Goal: Communication & Community: Ask a question

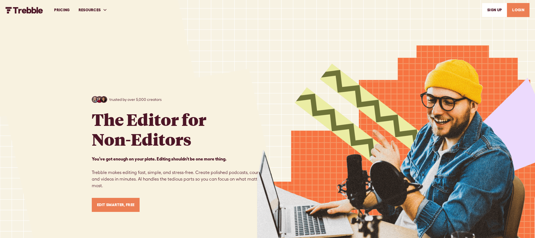
click at [517, 10] on link "LOGIN" at bounding box center [518, 10] width 23 height 14
click at [520, 8] on link "LOGIN" at bounding box center [518, 10] width 23 height 14
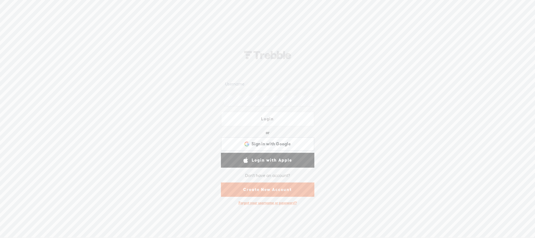
type input "lindamendible"
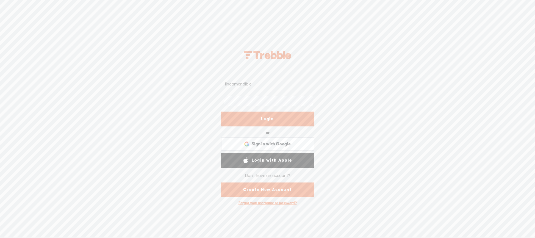
click at [288, 122] on link "Login" at bounding box center [267, 119] width 93 height 15
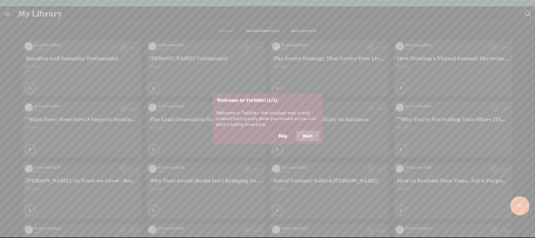
drag, startPoint x: 280, startPoint y: 136, endPoint x: 329, endPoint y: 141, distance: 49.0
click at [280, 136] on button "Skip" at bounding box center [283, 136] width 22 height 10
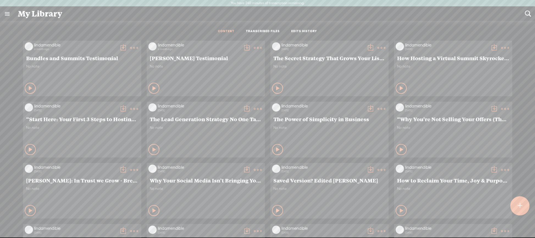
click at [521, 203] on t at bounding box center [520, 206] width 5 height 12
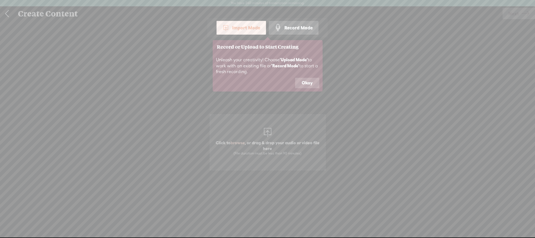
click at [313, 82] on button "Okay" at bounding box center [307, 83] width 24 height 10
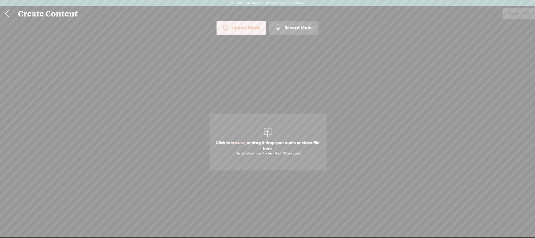
click at [273, 143] on span "Click to browse , or drag & drop your audio or video file here (File duration m…" at bounding box center [267, 147] width 115 height 21
click at [516, 15] on span "Next" at bounding box center [514, 14] width 10 height 14
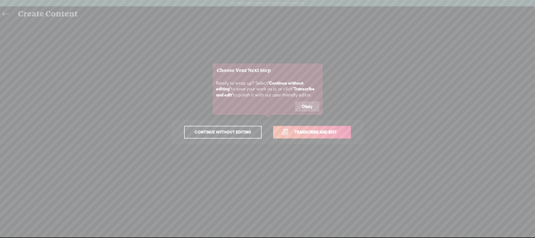
drag, startPoint x: 308, startPoint y: 106, endPoint x: 312, endPoint y: 121, distance: 15.5
click at [308, 106] on button "Okay" at bounding box center [307, 106] width 24 height 10
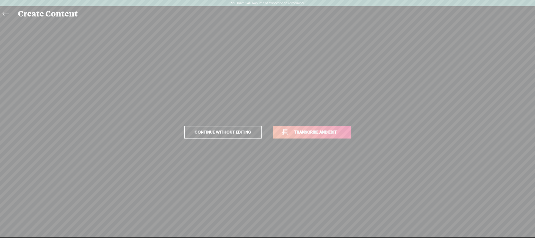
click at [313, 134] on span "Transcribe and edit" at bounding box center [316, 132] width 54 height 6
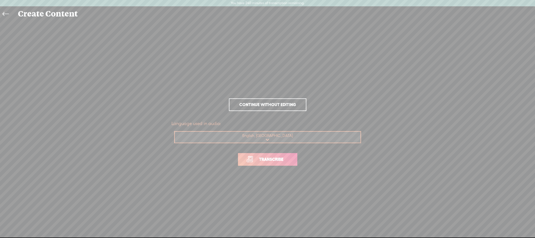
click at [272, 161] on span "Transcribe" at bounding box center [272, 159] width 36 height 6
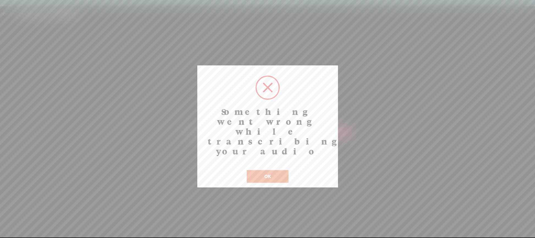
click at [281, 170] on button "OK" at bounding box center [268, 176] width 42 height 13
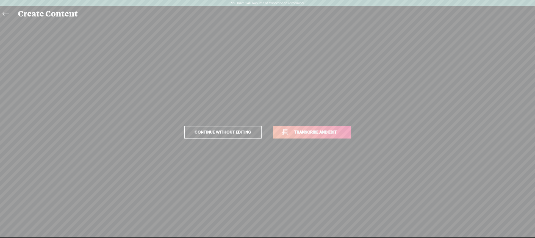
click at [315, 130] on span "Transcribe and edit" at bounding box center [316, 132] width 54 height 6
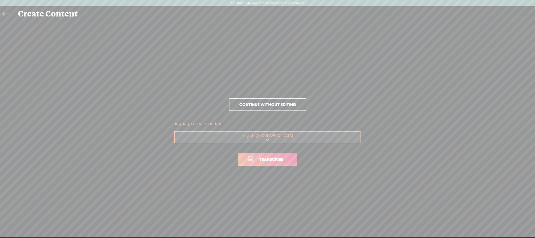
click at [278, 161] on span "Transcribe" at bounding box center [272, 159] width 36 height 6
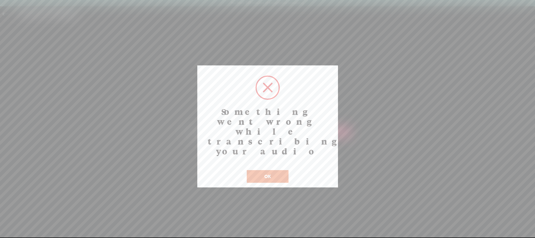
click at [284, 170] on button "OK" at bounding box center [268, 176] width 42 height 13
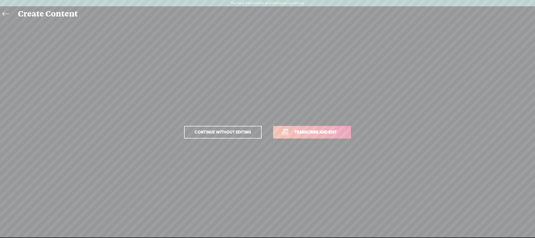
click at [221, 133] on span "Continue without editing" at bounding box center [223, 132] width 68 height 8
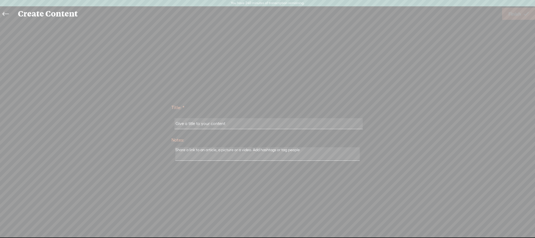
click at [227, 125] on input "text" at bounding box center [269, 123] width 188 height 11
click at [231, 122] on input "text" at bounding box center [269, 123] width 188 height 11
type input "mindset"
click at [328, 96] on div "Title: * mindset Notes: Save as a draft content Publish: Warning: Narration of …" at bounding box center [267, 132] width 524 height 222
click at [519, 15] on span "Finish" at bounding box center [515, 14] width 13 height 14
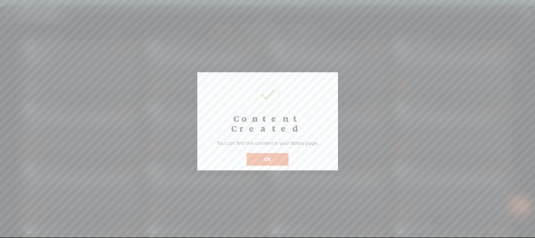
click at [275, 154] on button "OK" at bounding box center [268, 159] width 42 height 13
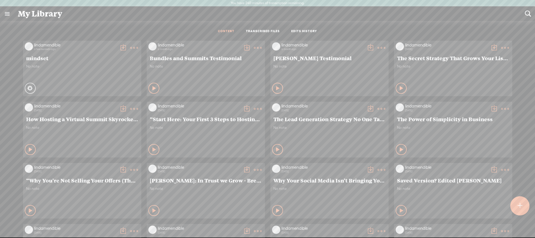
click at [132, 45] on t at bounding box center [134, 48] width 8 height 8
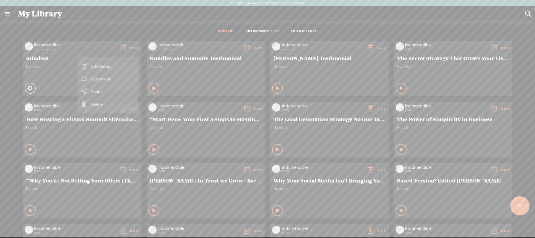
click at [66, 64] on span "No note" at bounding box center [82, 66] width 112 height 5
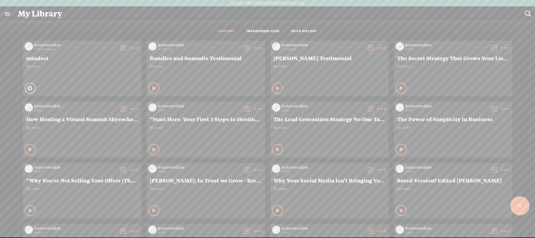
click at [29, 87] on icon at bounding box center [29, 88] width 5 height 5
click at [121, 47] on t at bounding box center [123, 48] width 8 height 8
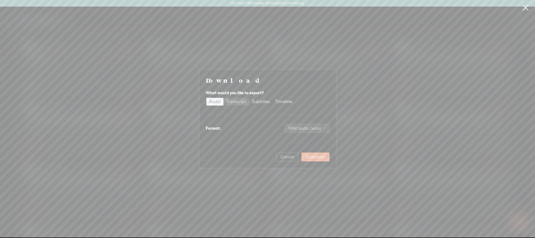
click at [236, 101] on div "Transcript" at bounding box center [236, 102] width 20 height 8
click at [224, 98] on input "Transcript" at bounding box center [224, 98] width 0 height 0
click at [318, 157] on span "Download" at bounding box center [315, 156] width 19 height 5
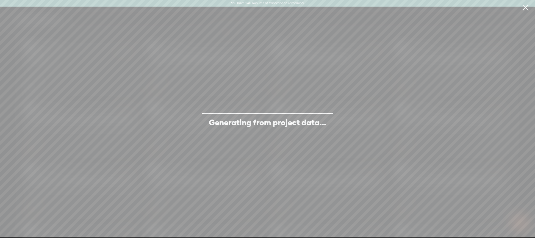
click at [527, 7] on link at bounding box center [526, 7] width 14 height 15
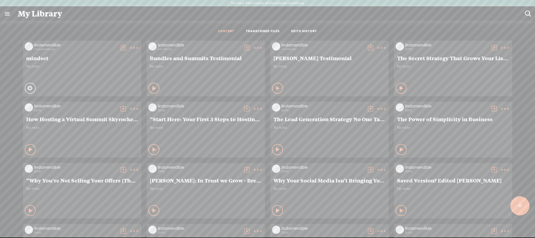
click at [132, 47] on t at bounding box center [134, 48] width 8 height 8
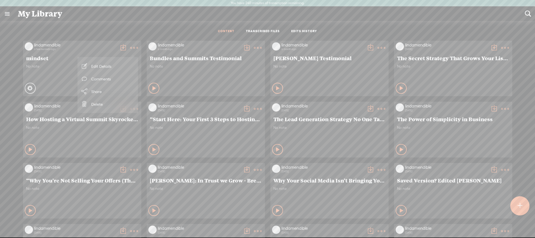
click at [107, 67] on link "Edit Details" at bounding box center [107, 66] width 55 height 13
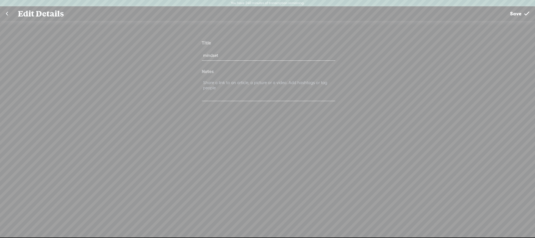
click at [6, 14] on link at bounding box center [7, 14] width 14 height 14
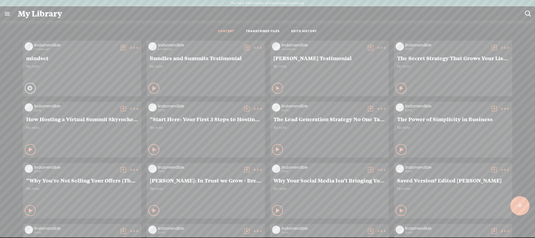
click at [130, 48] on t at bounding box center [134, 48] width 8 height 8
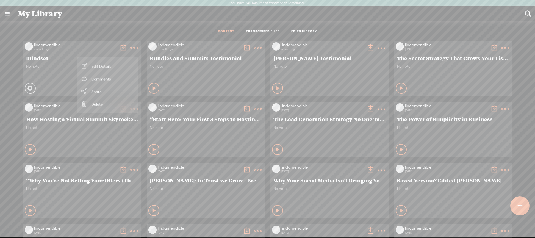
click at [97, 29] on div "CONTENT TRANSCRIBED FILES EDITS HISTORY" at bounding box center [267, 31] width 527 height 13
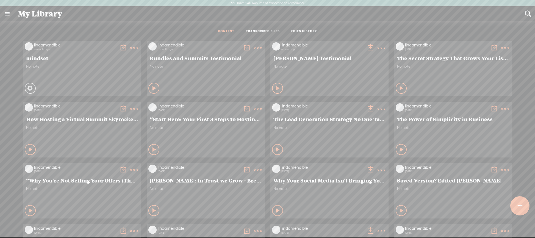
click at [121, 45] on t at bounding box center [123, 48] width 8 height 8
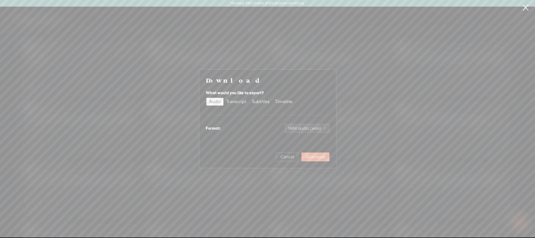
click at [528, 8] on link at bounding box center [526, 7] width 14 height 15
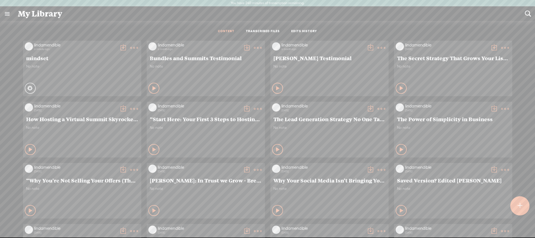
click at [132, 46] on t at bounding box center [134, 48] width 8 height 8
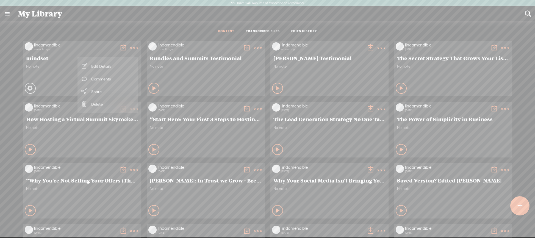
click at [91, 32] on div "CONTENT TRANSCRIBED FILES EDITS HISTORY" at bounding box center [267, 31] width 527 height 13
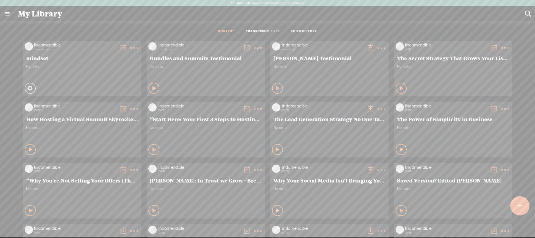
click at [9, 14] on link at bounding box center [7, 14] width 14 height 14
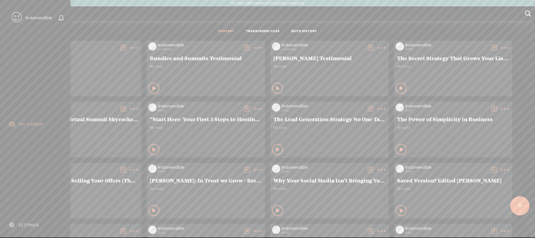
click at [35, 225] on div "SETTINGS" at bounding box center [29, 225] width 20 height 5
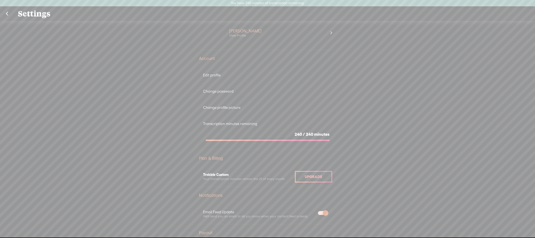
scroll to position [12, 0]
click at [263, 132] on section "240 / 240 minutes" at bounding box center [267, 136] width 129 height 18
click at [328, 36] on div "Linda View Profile" at bounding box center [278, 33] width 106 height 22
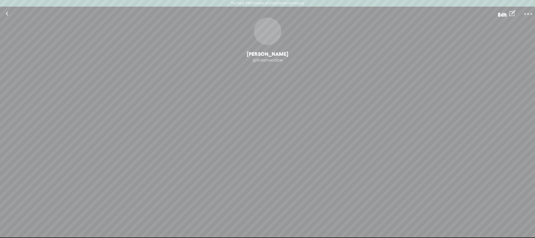
click at [12, 14] on link at bounding box center [7, 14] width 14 height 14
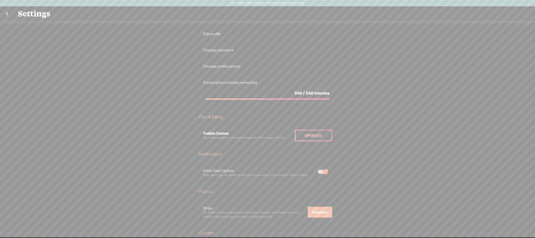
scroll to position [75, 0]
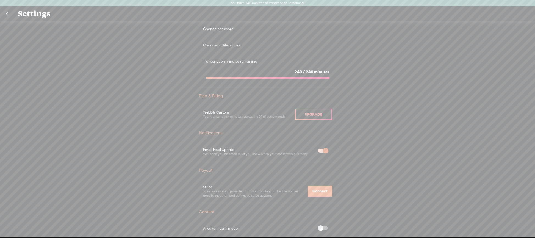
click at [216, 97] on div "Plan & Billing" at bounding box center [267, 95] width 137 height 5
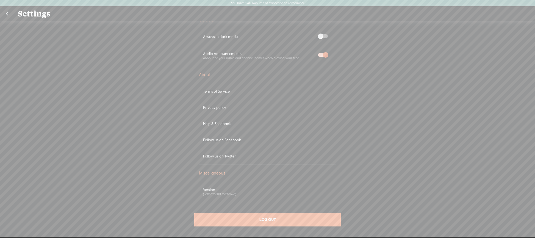
scroll to position [269, 0]
click at [8, 14] on link at bounding box center [7, 14] width 14 height 14
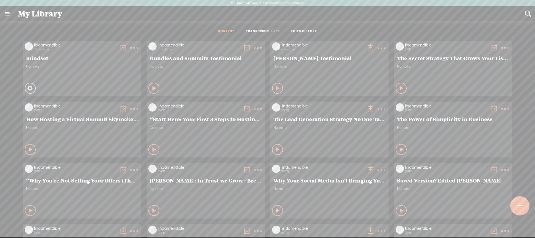
click at [133, 47] on t at bounding box center [134, 48] width 8 height 8
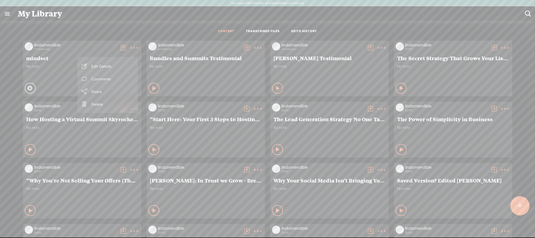
click at [144, 29] on div "CONTENT TRANSCRIBED FILES EDITS HISTORY" at bounding box center [267, 31] width 527 height 13
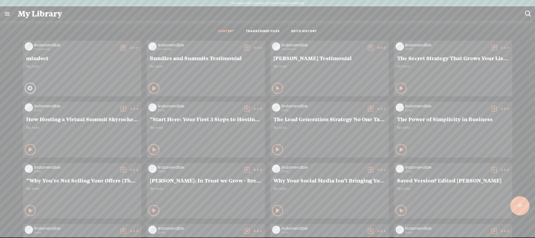
click at [140, 47] on icon at bounding box center [134, 47] width 11 height 11
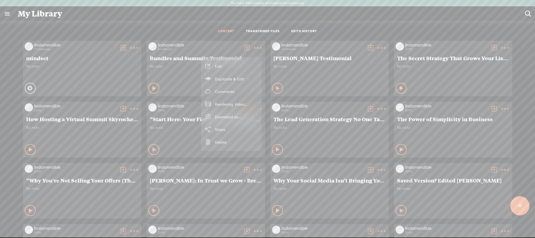
drag, startPoint x: 179, startPoint y: 38, endPoint x: 185, endPoint y: 37, distance: 5.9
click at [179, 38] on div "lindamendible 2 minutes ago mindset No note Processing" at bounding box center [267, 221] width 527 height 367
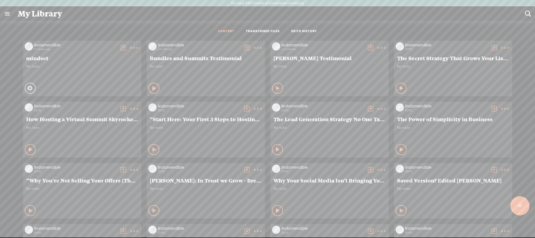
click at [261, 30] on link "TRANSCRIBED FILES" at bounding box center [263, 31] width 34 height 5
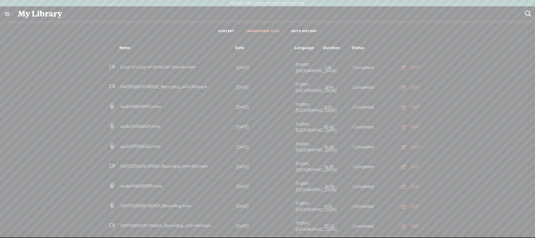
click at [224, 30] on link "CONTENT" at bounding box center [226, 31] width 16 height 5
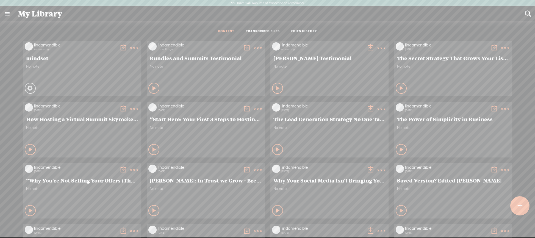
click at [30, 88] on icon at bounding box center [30, 88] width 7 height 7
click at [29, 88] on icon at bounding box center [29, 88] width 7 height 7
click at [523, 206] on div at bounding box center [520, 206] width 20 height 20
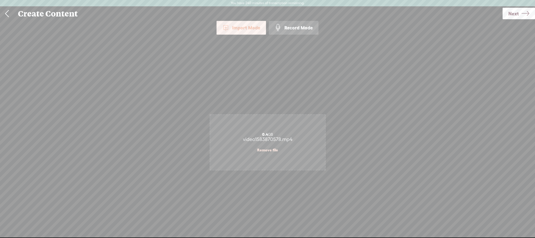
click at [514, 16] on span "Next" at bounding box center [514, 14] width 10 height 14
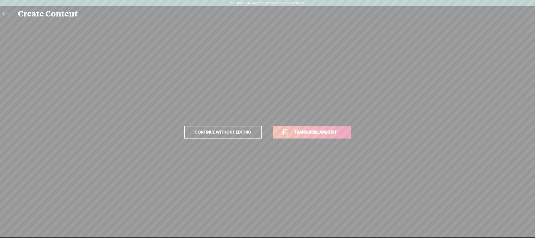
click at [320, 133] on span "Transcribe and edit" at bounding box center [316, 132] width 54 height 6
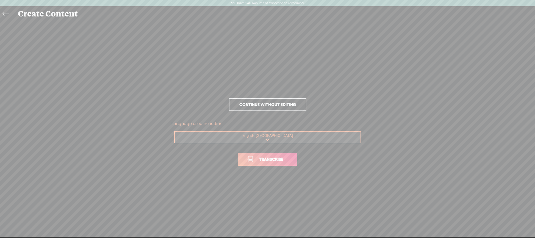
click at [270, 163] on link "Transcribe" at bounding box center [267, 159] width 59 height 13
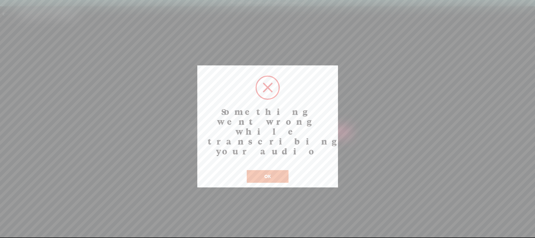
click at [267, 170] on button "OK" at bounding box center [268, 176] width 42 height 13
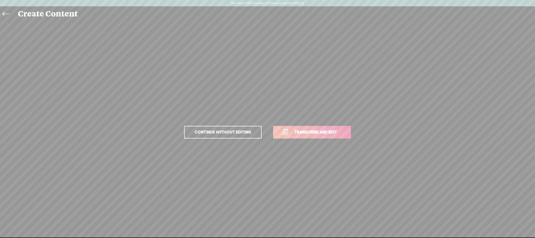
click at [316, 132] on span "Transcribe and edit" at bounding box center [316, 132] width 54 height 6
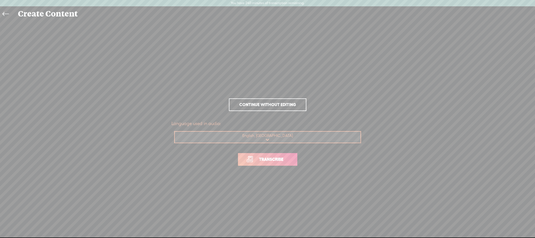
click at [264, 159] on span "Transcribe" at bounding box center [272, 159] width 36 height 6
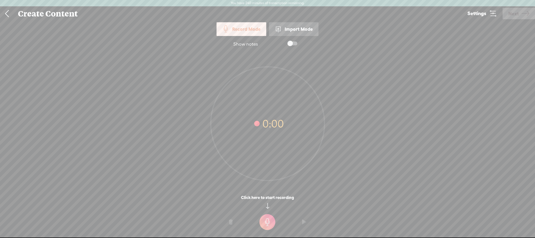
click at [7, 13] on link at bounding box center [7, 14] width 14 height 14
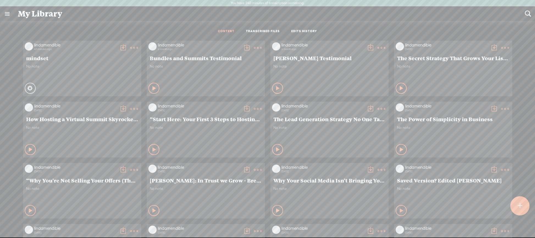
click at [524, 206] on div at bounding box center [521, 206] width 20 height 20
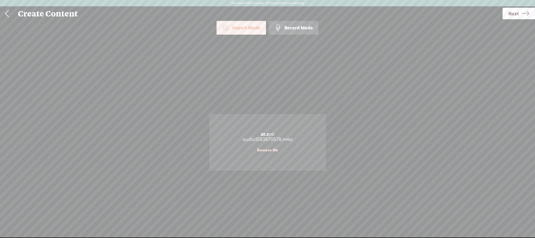
click at [522, 13] on icon at bounding box center [526, 14] width 8 height 14
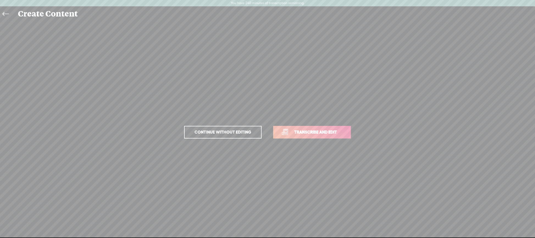
click at [305, 130] on span "Transcribe and edit" at bounding box center [316, 132] width 54 height 6
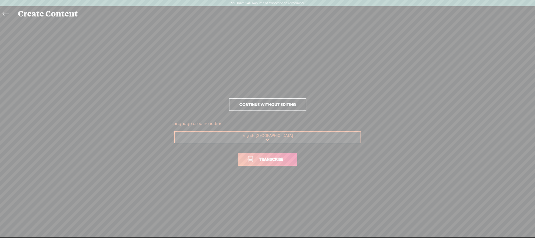
click at [276, 161] on span "Transcribe" at bounding box center [272, 159] width 36 height 6
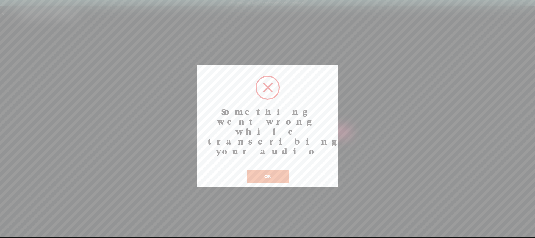
click at [263, 170] on button "OK" at bounding box center [268, 176] width 42 height 13
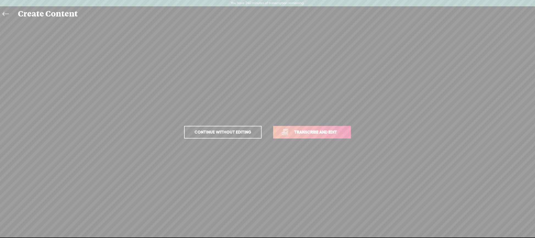
click at [314, 134] on span "Transcribe and edit" at bounding box center [316, 132] width 54 height 6
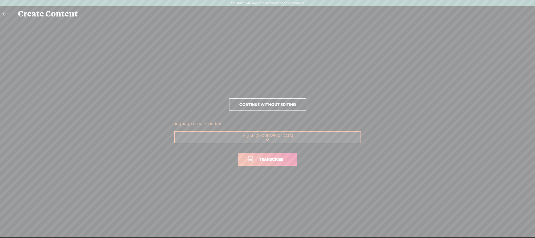
click at [282, 160] on span "Transcribe" at bounding box center [272, 159] width 36 height 6
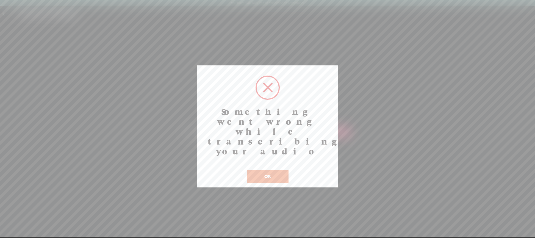
click at [264, 170] on button "OK" at bounding box center [268, 176] width 42 height 13
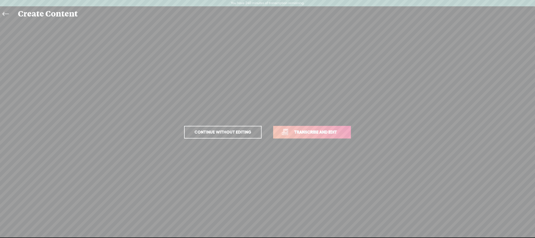
click at [9, 13] on icon at bounding box center [5, 14] width 6 height 12
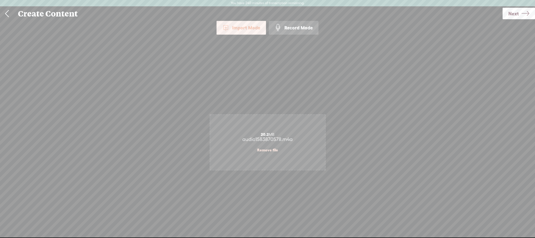
click at [10, 16] on link at bounding box center [7, 14] width 14 height 14
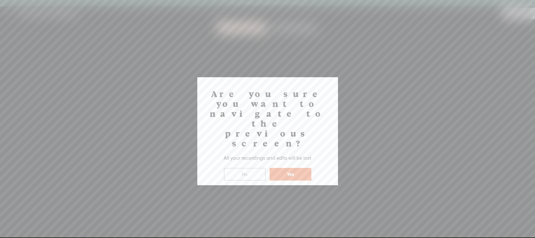
click at [296, 168] on button "Yes" at bounding box center [291, 174] width 42 height 13
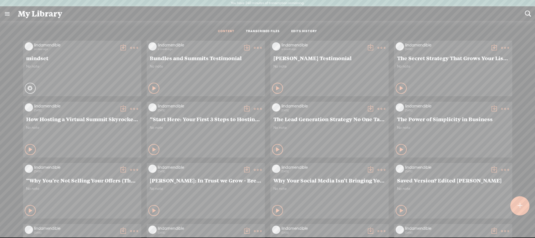
click at [132, 49] on t at bounding box center [134, 48] width 8 height 8
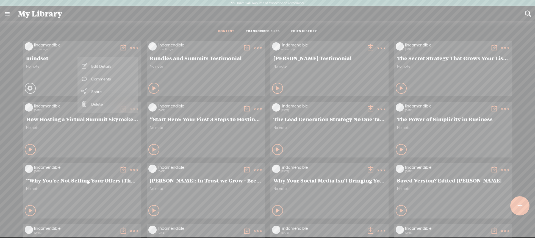
click at [262, 31] on link "TRANSCRIBED FILES" at bounding box center [263, 31] width 34 height 5
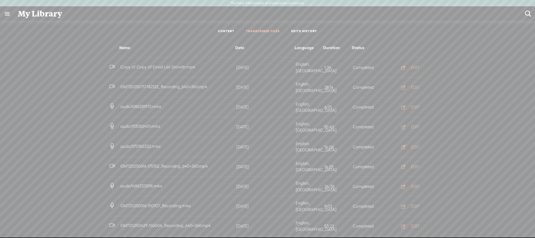
drag, startPoint x: 218, startPoint y: 31, endPoint x: 223, endPoint y: 31, distance: 4.9
click at [218, 31] on li "CONTENT" at bounding box center [226, 31] width 28 height 5
click at [223, 31] on link "CONTENT" at bounding box center [226, 31] width 16 height 5
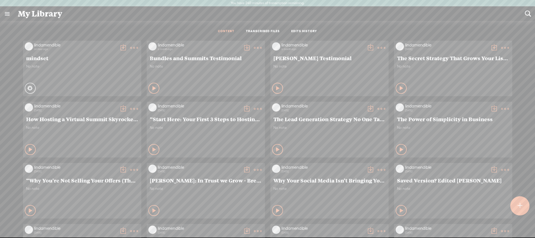
click at [520, 210] on t at bounding box center [520, 206] width 5 height 12
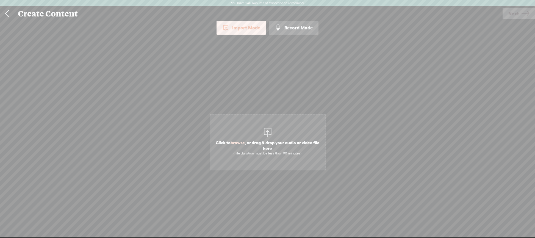
click at [270, 141] on span "Click to browse , or drag & drop your audio or video file here (File duration m…" at bounding box center [267, 147] width 115 height 21
click at [267, 150] on link "Remove file" at bounding box center [267, 150] width 21 height 5
click at [517, 15] on span "Next" at bounding box center [514, 14] width 10 height 14
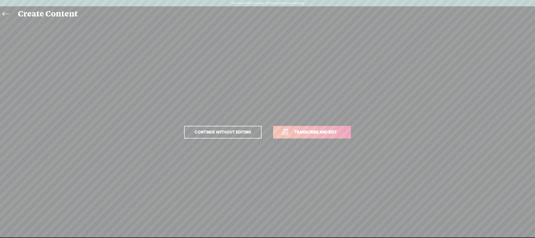
click at [316, 131] on span "Transcribe and edit" at bounding box center [316, 132] width 54 height 6
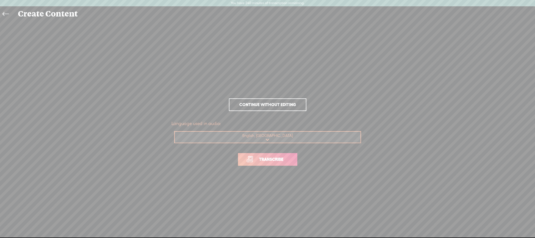
click at [274, 137] on select "Choose a language Afrikaans Albanian Amharic Arabic, Gulf Arabic, Modern Standa…" at bounding box center [268, 137] width 186 height 11
click at [175, 132] on select "Choose a language Afrikaans Albanian Amharic Arabic, Gulf Arabic, Modern Standa…" at bounding box center [268, 137] width 186 height 11
click at [264, 157] on span "Transcribe" at bounding box center [272, 159] width 36 height 6
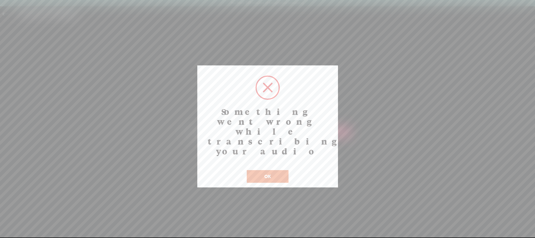
click at [269, 170] on button "OK" at bounding box center [268, 176] width 42 height 13
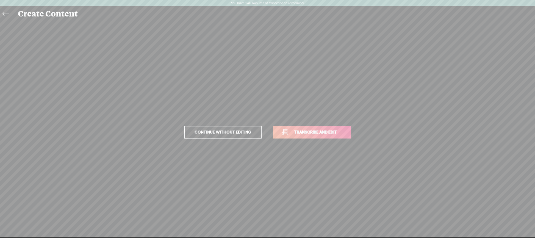
drag, startPoint x: 3, startPoint y: 14, endPoint x: 34, endPoint y: 22, distance: 31.5
click at [3, 14] on icon at bounding box center [5, 14] width 6 height 12
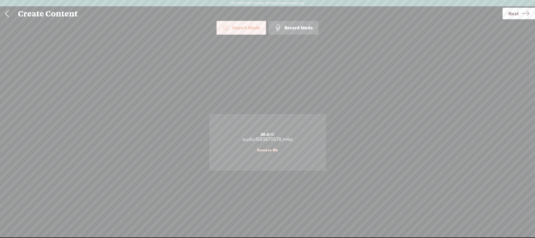
click at [7, 15] on link at bounding box center [7, 14] width 14 height 14
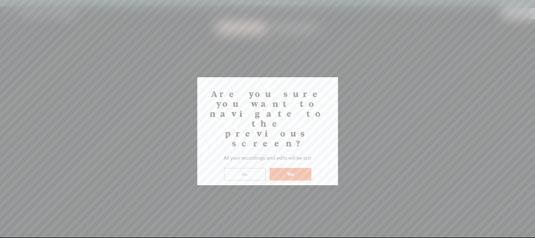
click at [289, 168] on button "Yes" at bounding box center [291, 174] width 42 height 13
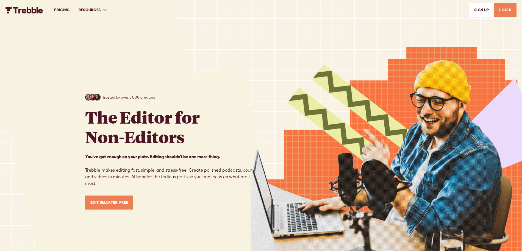
click at [507, 12] on link "LOGIN" at bounding box center [505, 10] width 23 height 14
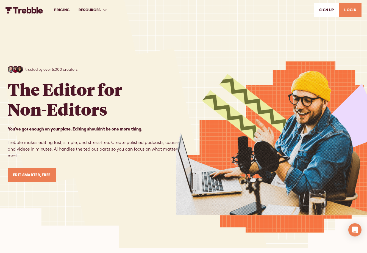
click at [348, 13] on link "LOGIN" at bounding box center [350, 10] width 23 height 14
click at [353, 228] on icon "Open Intercom Messenger" at bounding box center [355, 229] width 7 height 7
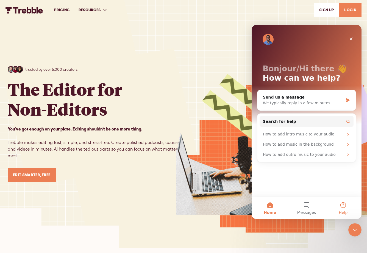
click at [347, 205] on button "Help" at bounding box center [343, 208] width 37 height 22
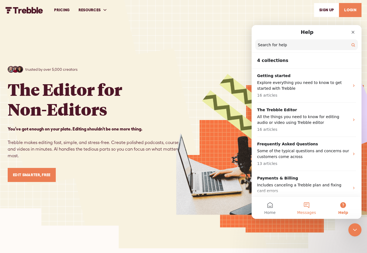
click at [311, 207] on button "Messages" at bounding box center [306, 208] width 37 height 22
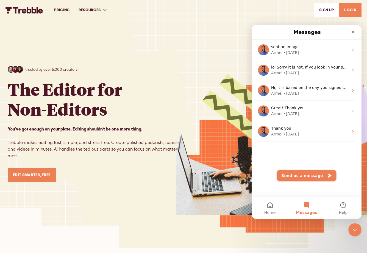
click at [302, 175] on button "Send us a message" at bounding box center [306, 175] width 59 height 11
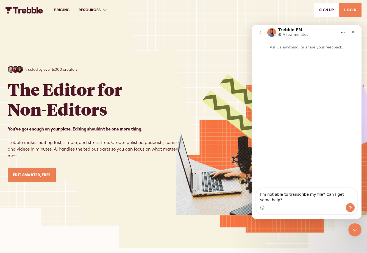
click at [280, 196] on textarea "I'm not able to transcribe my file? Can I get some help?" at bounding box center [307, 195] width 101 height 15
type textarea "I'm not able to transcribe my file? Can I get some help?"
click at [262, 32] on icon "go back" at bounding box center [260, 32] width 4 height 4
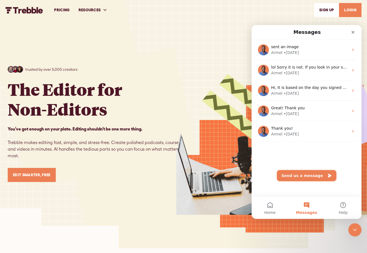
click at [310, 175] on button "Send us a message" at bounding box center [306, 175] width 59 height 11
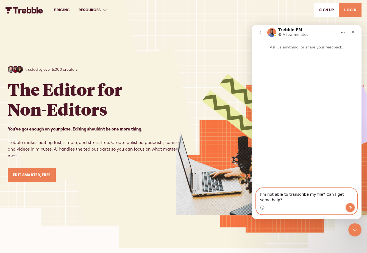
click at [348, 205] on icon "Send a message…" at bounding box center [350, 207] width 4 height 4
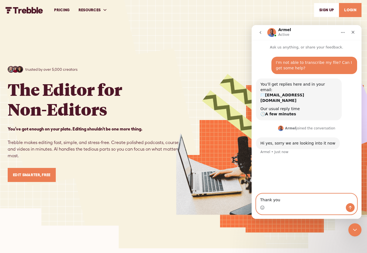
type textarea "Thank you!"
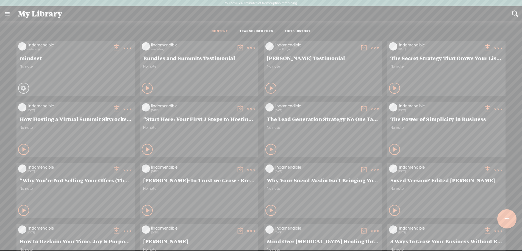
click at [21, 88] on icon at bounding box center [23, 88] width 7 height 7
drag, startPoint x: 34, startPoint y: 14, endPoint x: 55, endPoint y: 11, distance: 20.9
click at [34, 14] on div "My Library" at bounding box center [261, 14] width 494 height 14
click at [2, 14] on link at bounding box center [7, 14] width 14 height 14
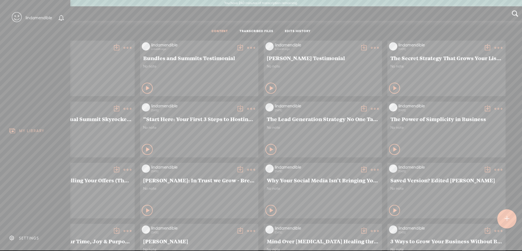
drag, startPoint x: 26, startPoint y: 239, endPoint x: 26, endPoint y: 233, distance: 6.1
click at [26, 239] on div "SETTINGS" at bounding box center [29, 238] width 20 height 5
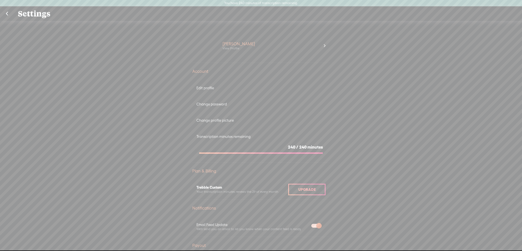
click at [6, 17] on link at bounding box center [7, 14] width 14 height 14
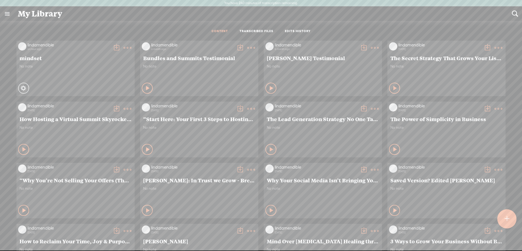
click at [6, 14] on link at bounding box center [7, 14] width 14 height 14
click at [131, 19] on body "You have 240 minutes of transcription remaining. Upgrade to increase your limit…" at bounding box center [261, 125] width 522 height 251
click at [510, 221] on div at bounding box center [507, 219] width 19 height 19
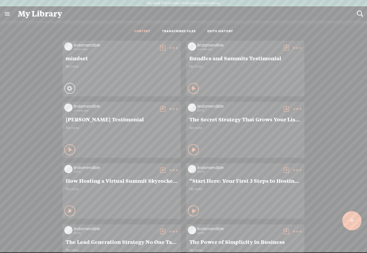
click at [355, 225] on div at bounding box center [352, 220] width 19 height 19
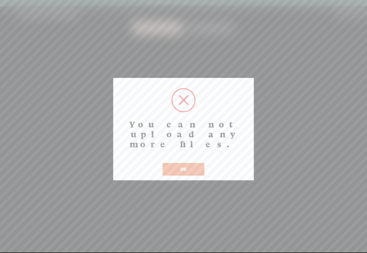
click at [188, 164] on button "OK" at bounding box center [184, 169] width 42 height 13
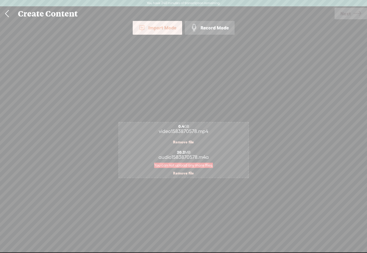
click at [182, 174] on link "Remove file" at bounding box center [183, 172] width 21 height 5
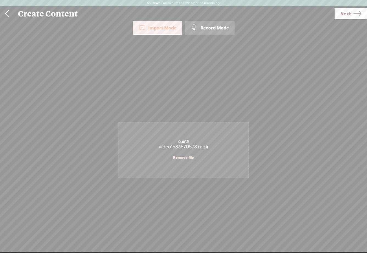
click at [185, 158] on link "Remove file" at bounding box center [183, 157] width 21 height 5
click at [352, 15] on link "Next" at bounding box center [351, 14] width 32 height 12
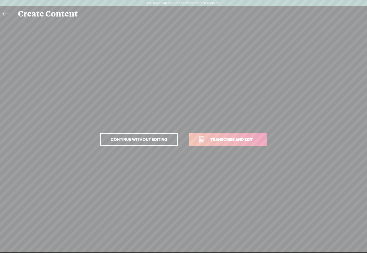
click at [227, 140] on span "Transcribe and edit" at bounding box center [232, 139] width 54 height 6
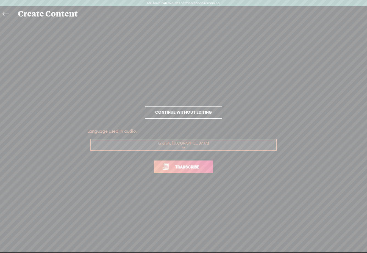
click at [189, 170] on link "Transcribe" at bounding box center [183, 166] width 59 height 13
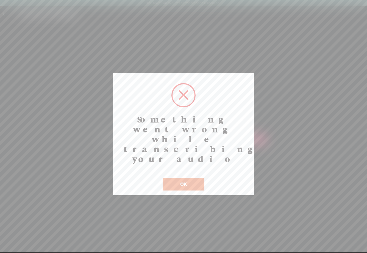
click at [180, 178] on button "OK" at bounding box center [184, 184] width 42 height 13
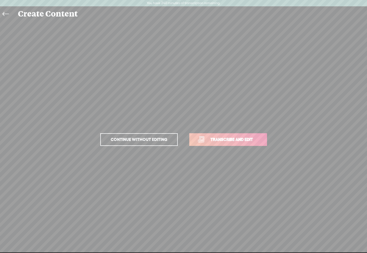
click at [235, 139] on span "Transcribe and edit" at bounding box center [232, 139] width 54 height 6
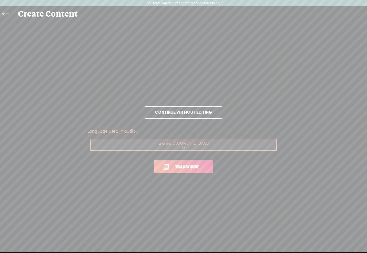
click at [201, 165] on span "Transcribe" at bounding box center [187, 167] width 36 height 6
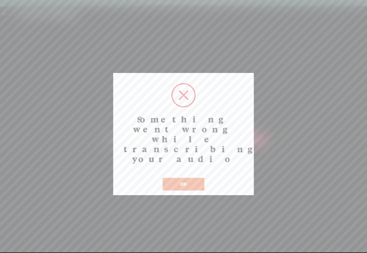
click at [187, 178] on button "OK" at bounding box center [184, 184] width 42 height 13
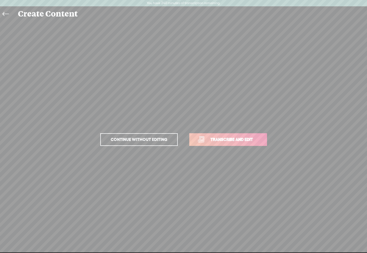
click at [7, 14] on icon at bounding box center [5, 14] width 6 height 12
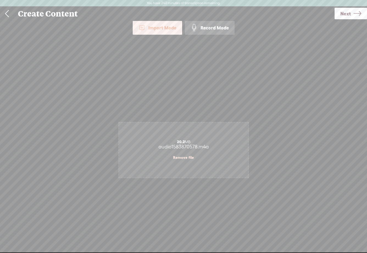
click at [7, 13] on link at bounding box center [7, 14] width 14 height 14
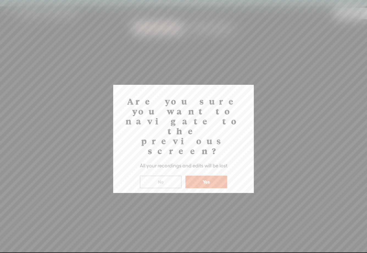
click at [215, 175] on button "Yes" at bounding box center [207, 181] width 42 height 13
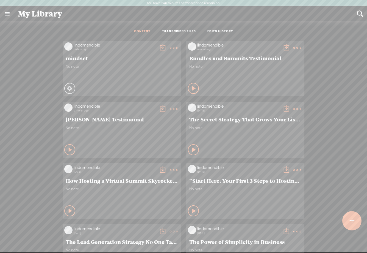
click at [71, 88] on icon at bounding box center [69, 88] width 5 height 5
click at [69, 88] on icon at bounding box center [69, 88] width 5 height 5
